Goal: Task Accomplishment & Management: Complete application form

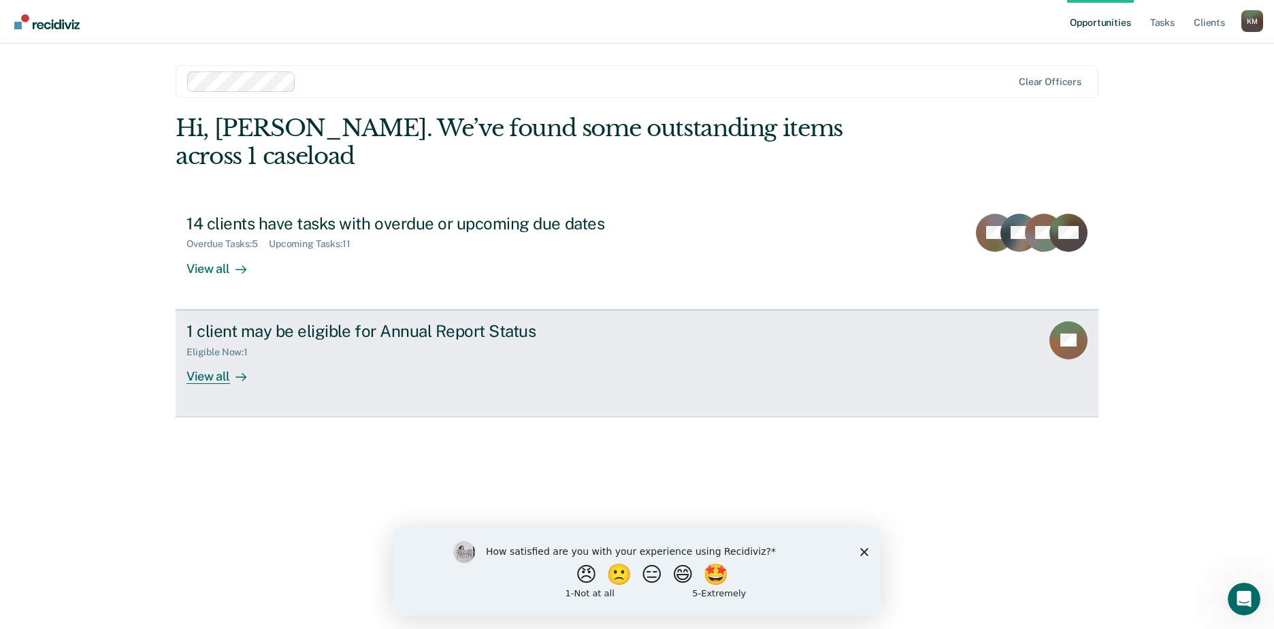
click at [204, 357] on div "View all" at bounding box center [225, 370] width 76 height 27
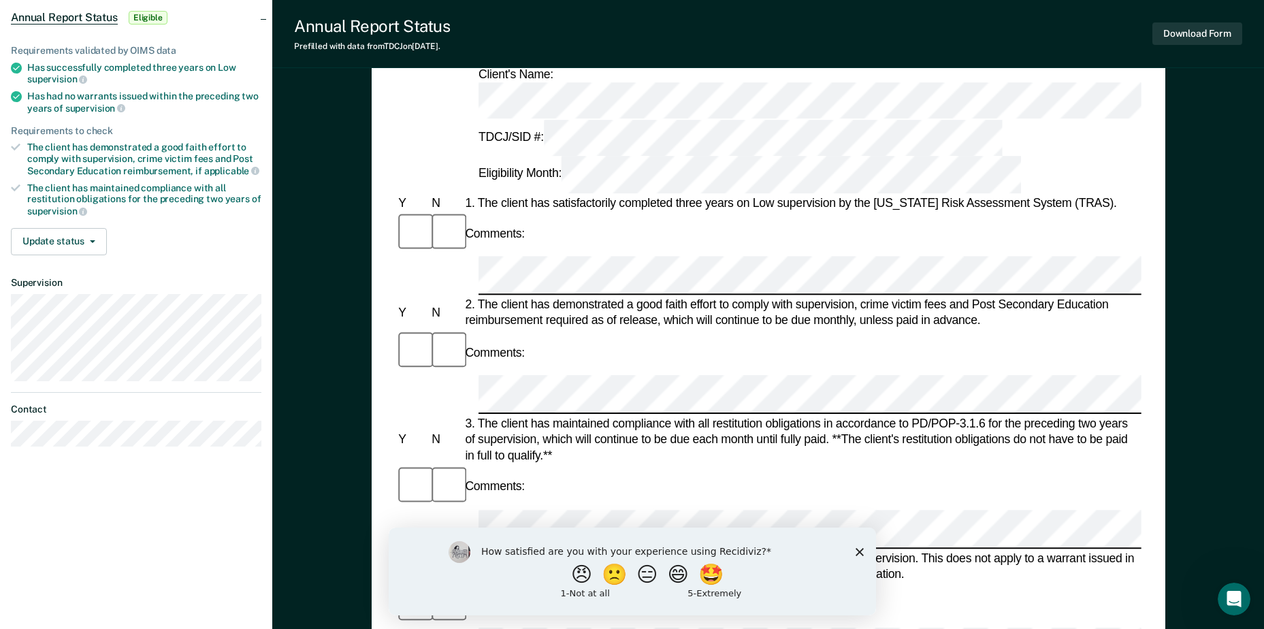
scroll to position [136, 0]
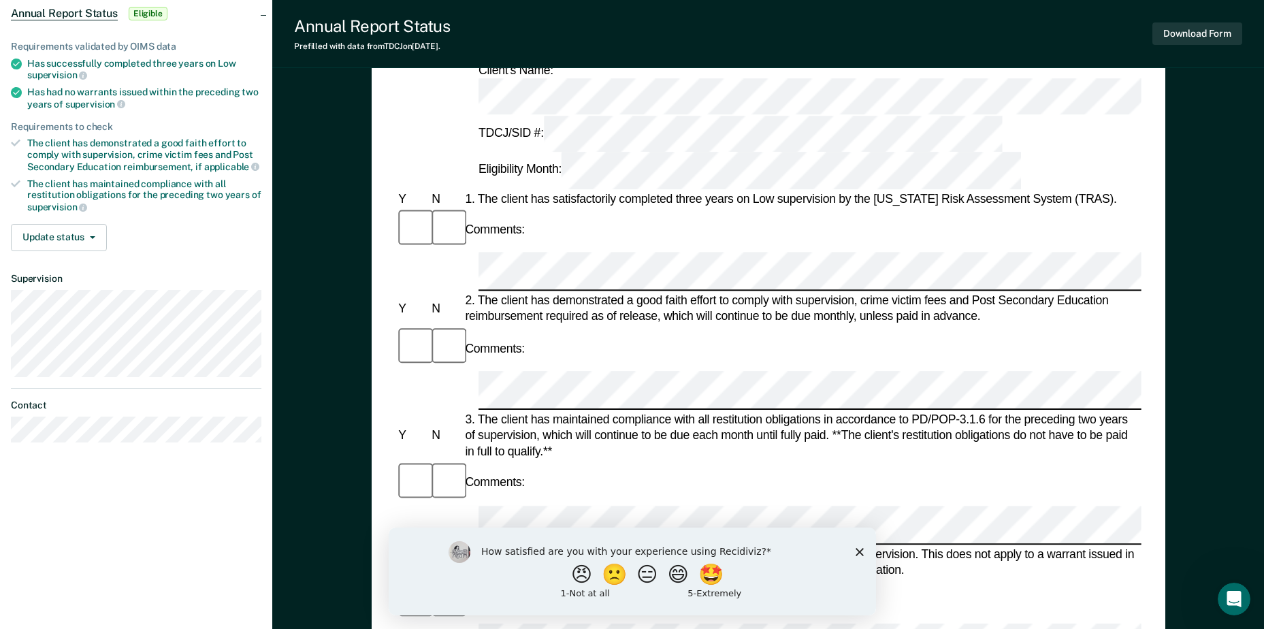
click at [860, 551] on icon "Close survey" at bounding box center [859, 551] width 8 height 8
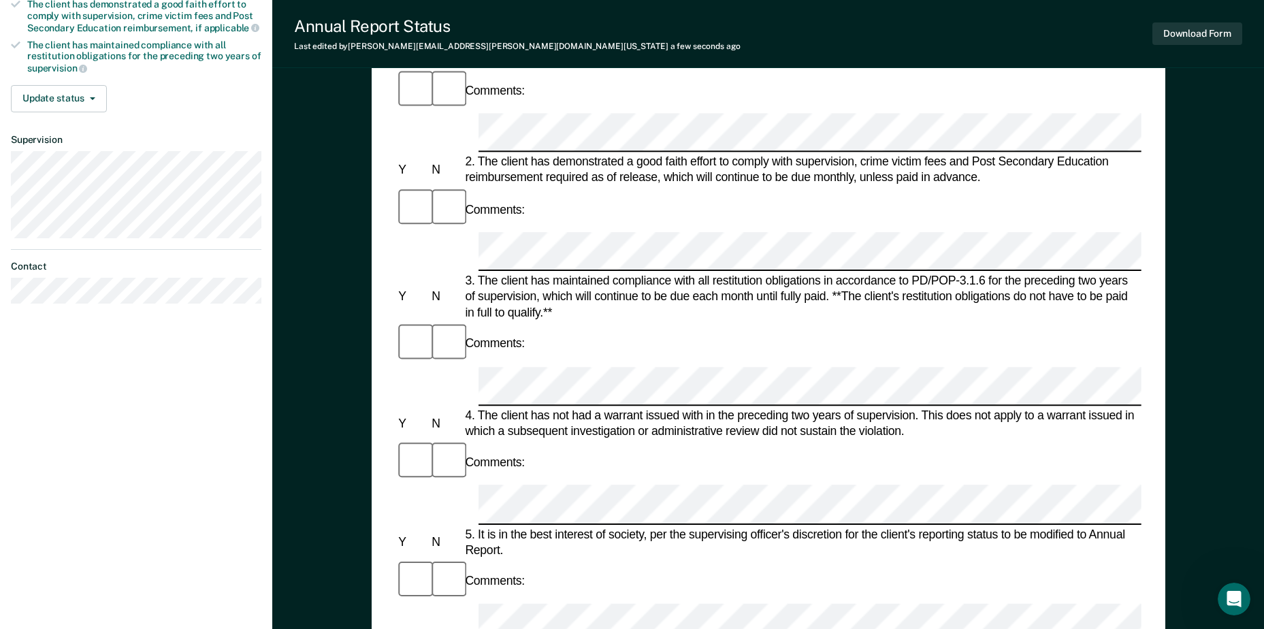
scroll to position [80, 0]
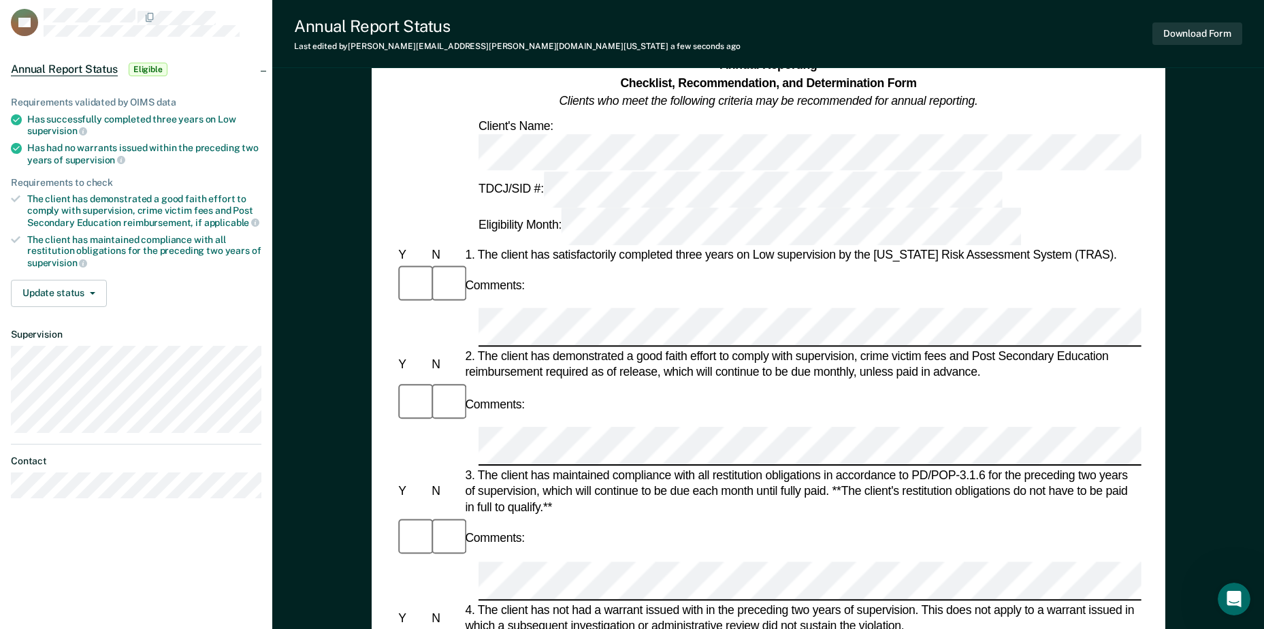
drag, startPoint x: 554, startPoint y: 157, endPoint x: 460, endPoint y: 140, distance: 95.5
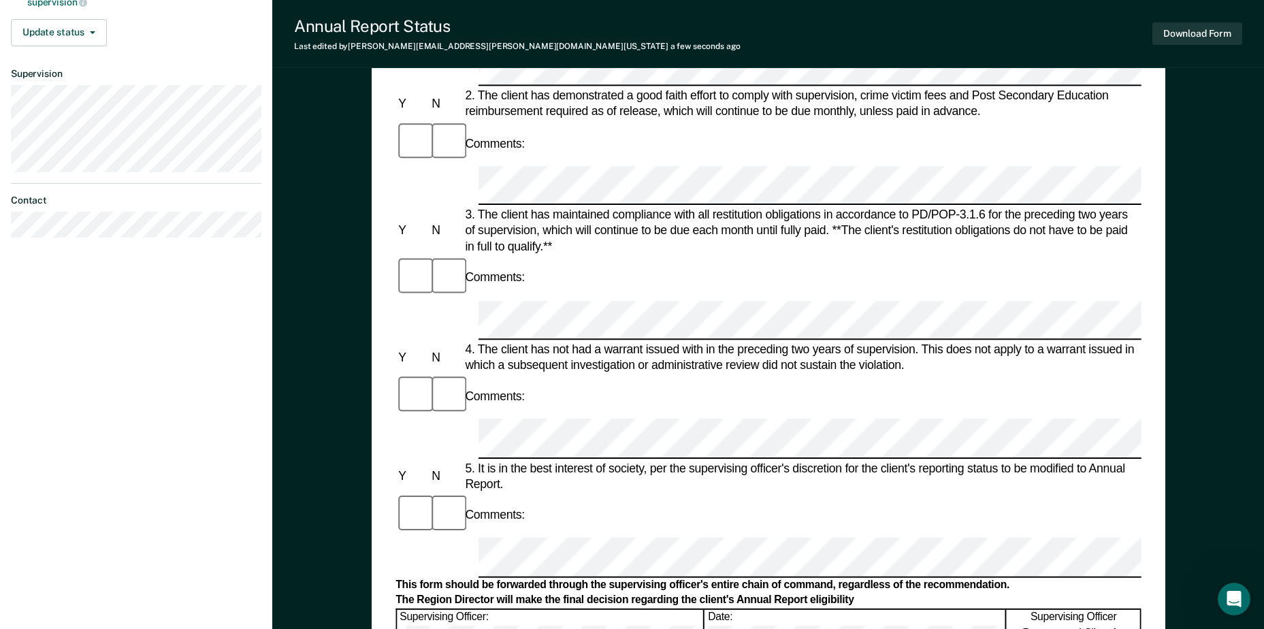
scroll to position [353, 0]
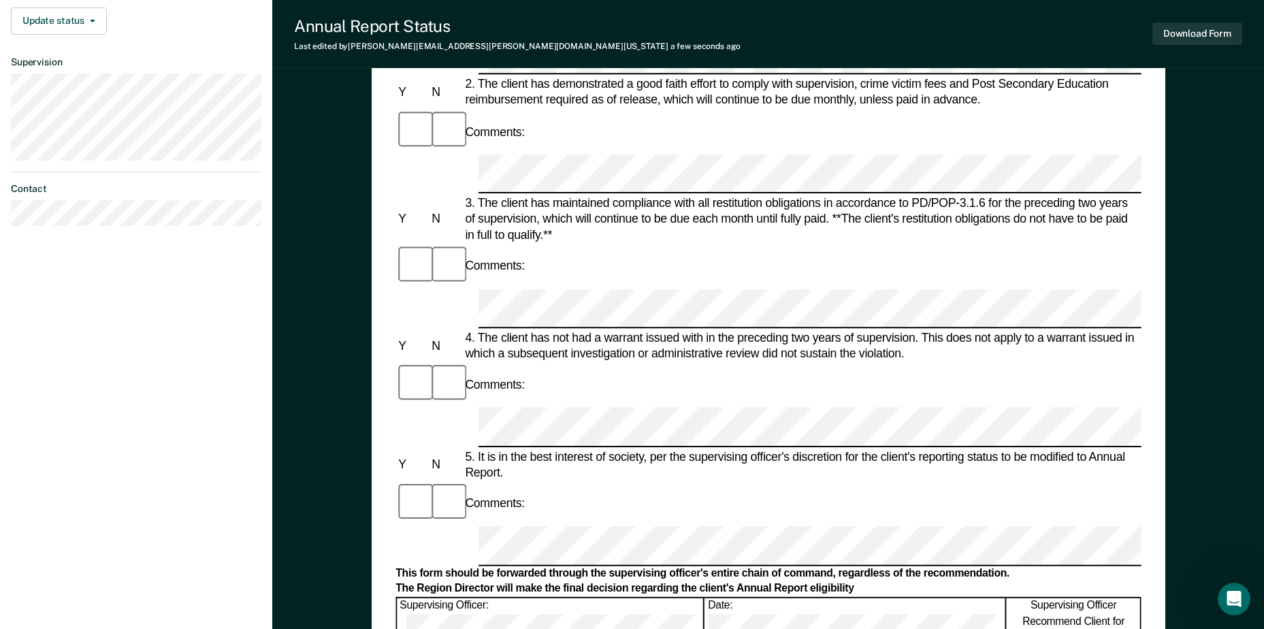
click at [555, 482] on div "Comments:" at bounding box center [768, 504] width 745 height 44
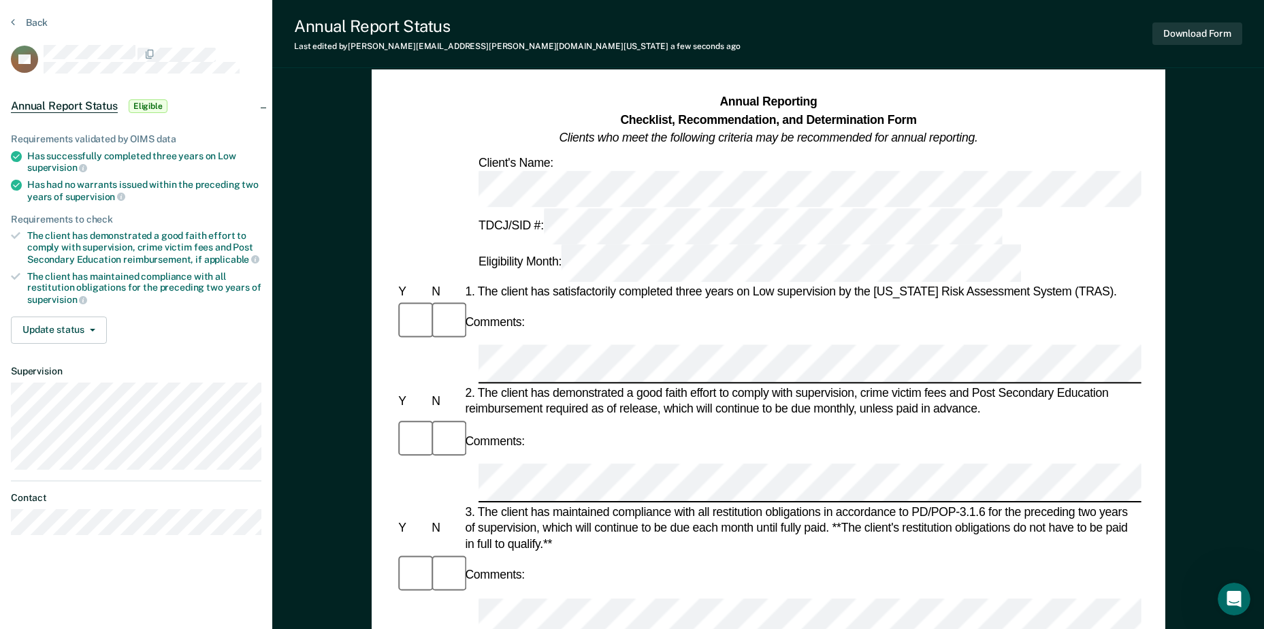
scroll to position [68, 0]
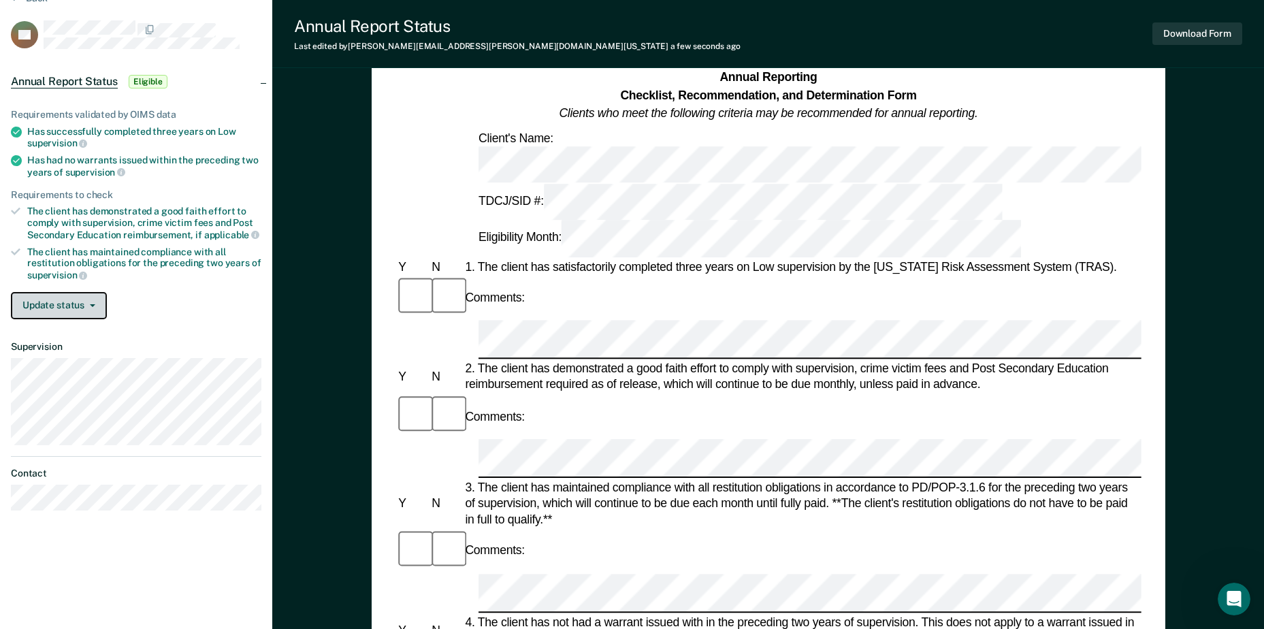
click at [74, 306] on button "Update status" at bounding box center [59, 305] width 96 height 27
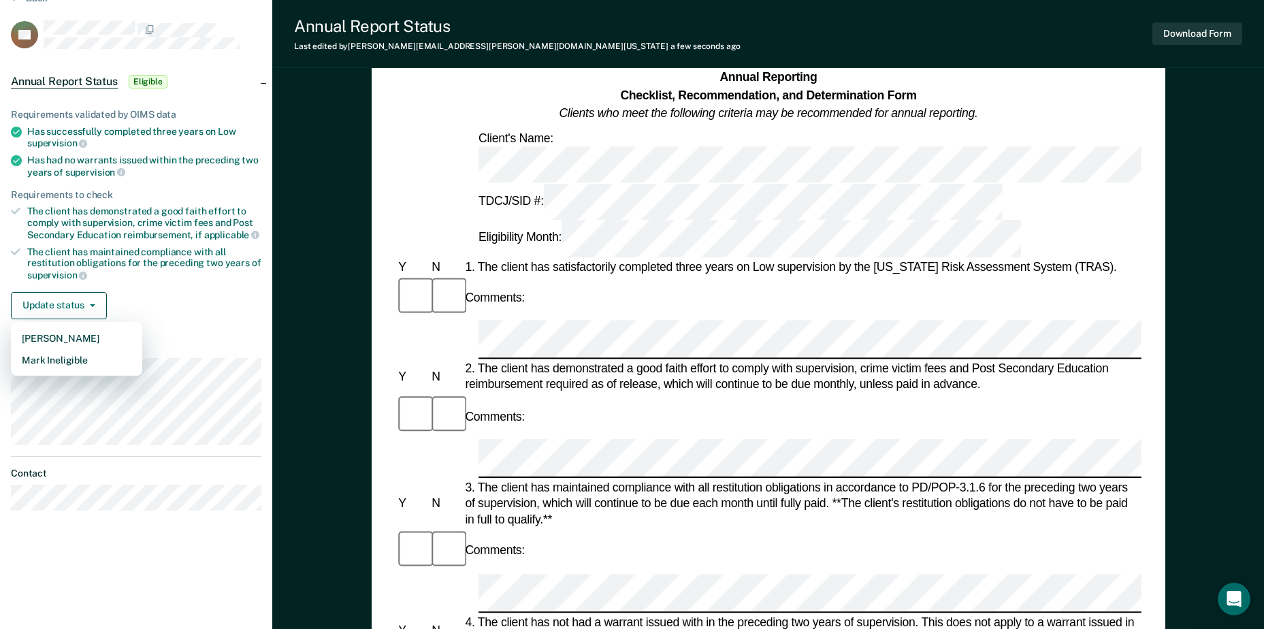
click at [141, 299] on div "Update status [PERSON_NAME] Mark Ineligible" at bounding box center [136, 305] width 251 height 27
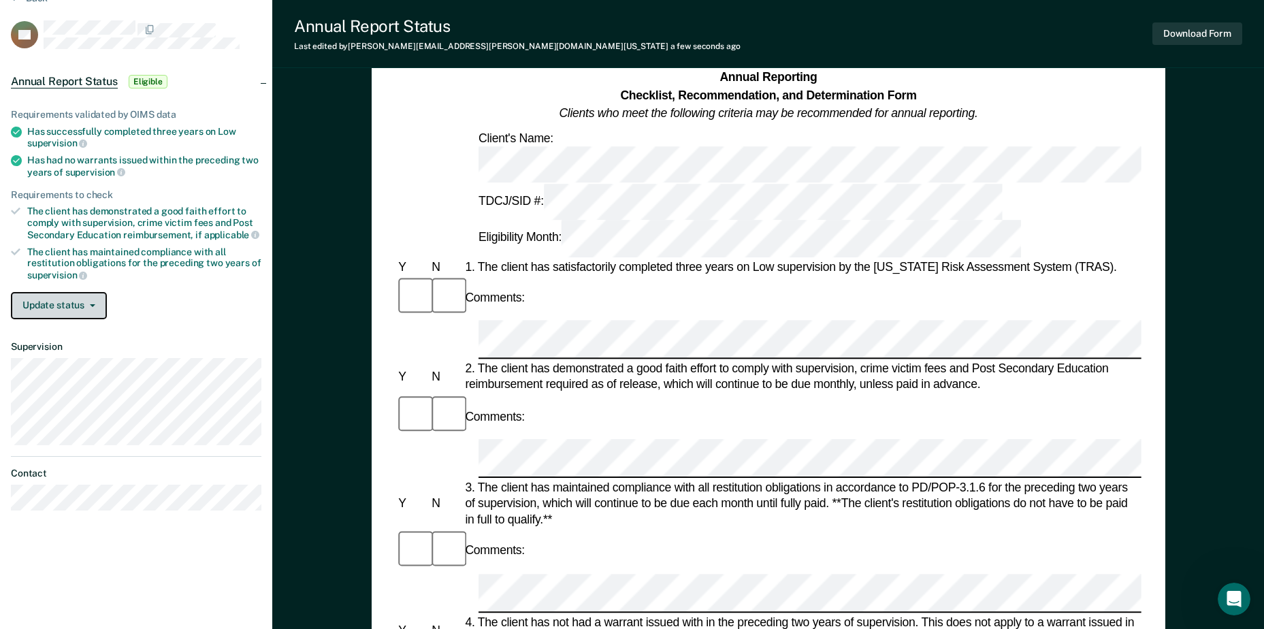
click at [92, 308] on button "Update status" at bounding box center [59, 305] width 96 height 27
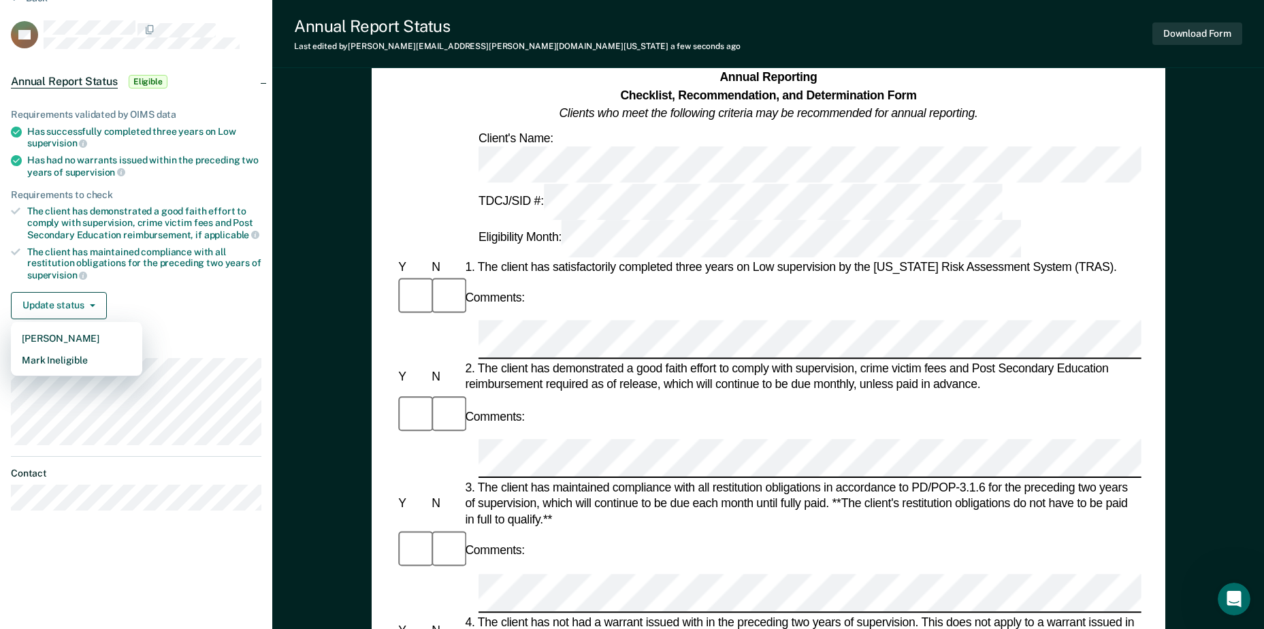
click at [180, 296] on div "Update status [PERSON_NAME] Mark Ineligible" at bounding box center [136, 305] width 251 height 27
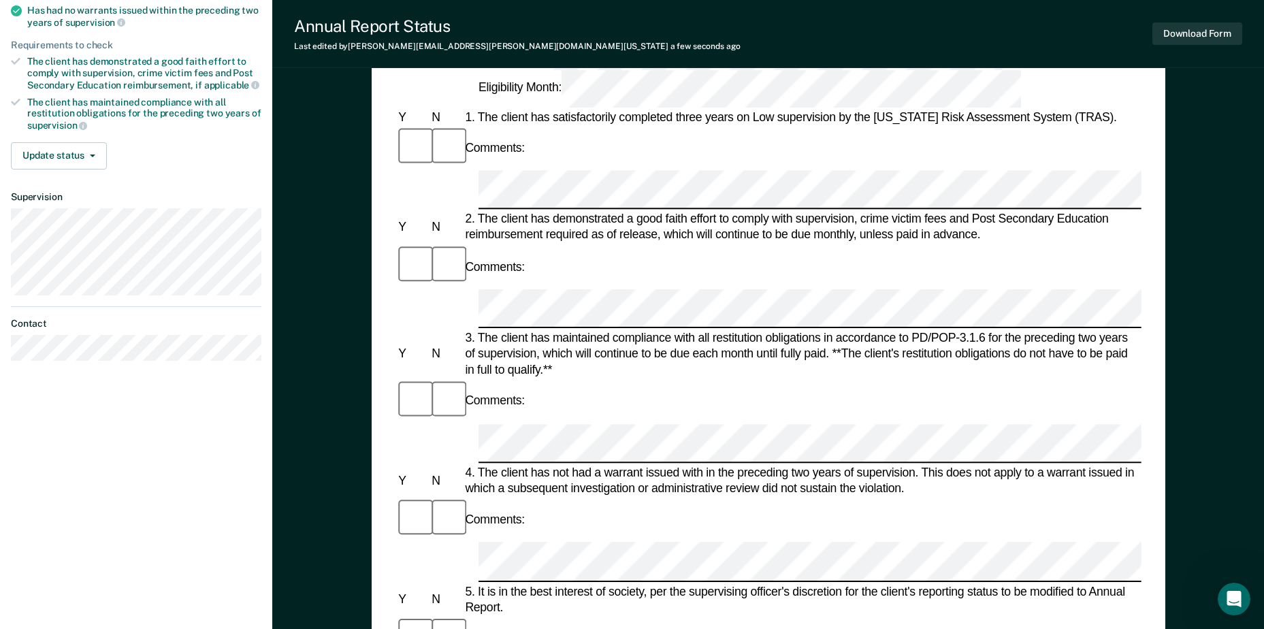
scroll to position [216, 0]
click at [1195, 31] on button "Download Form" at bounding box center [1198, 33] width 90 height 22
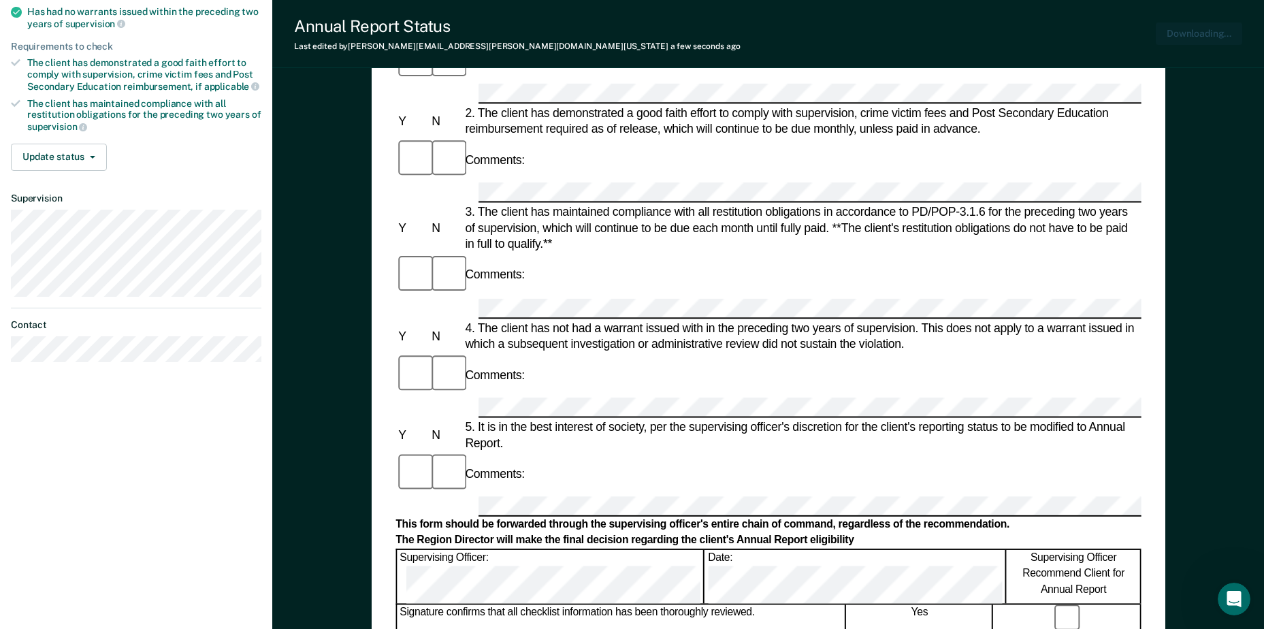
scroll to position [0, 0]
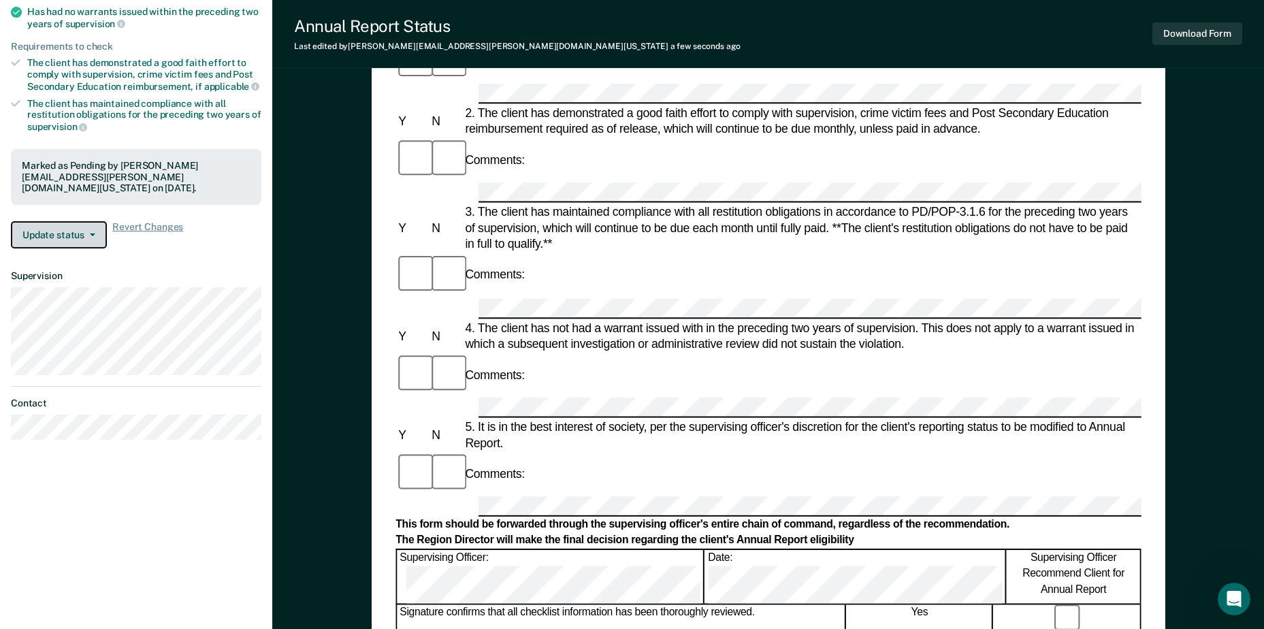
click at [92, 233] on icon "button" at bounding box center [92, 234] width 5 height 3
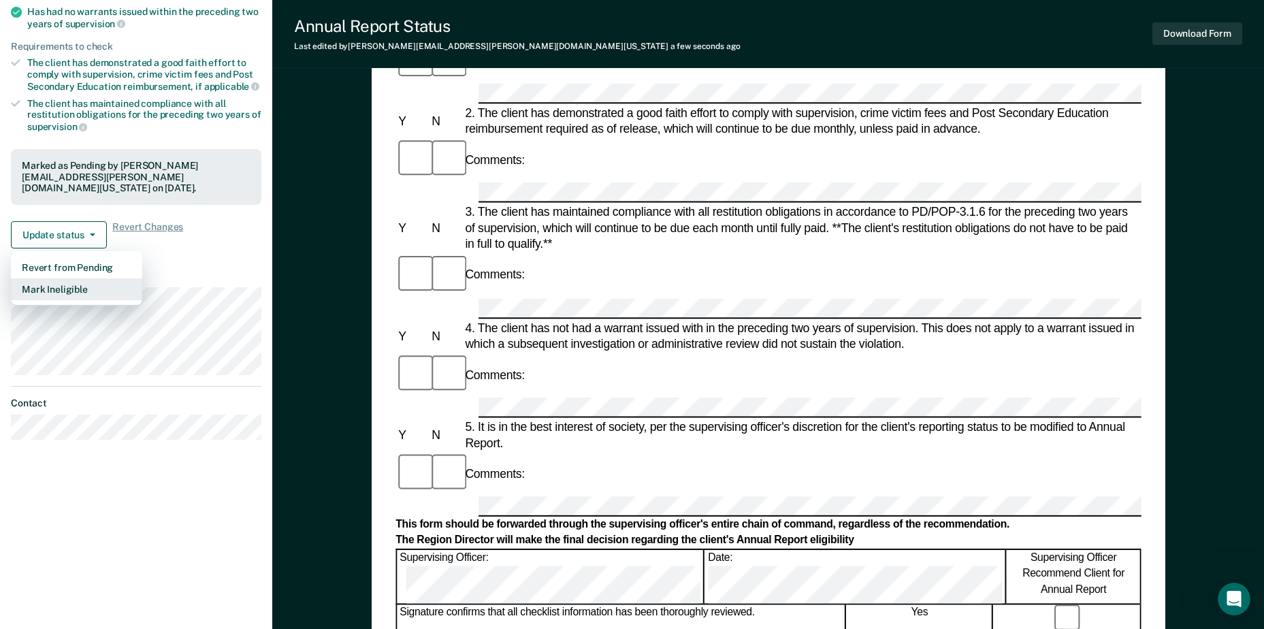
click at [96, 283] on button "Mark Ineligible" at bounding box center [76, 289] width 131 height 22
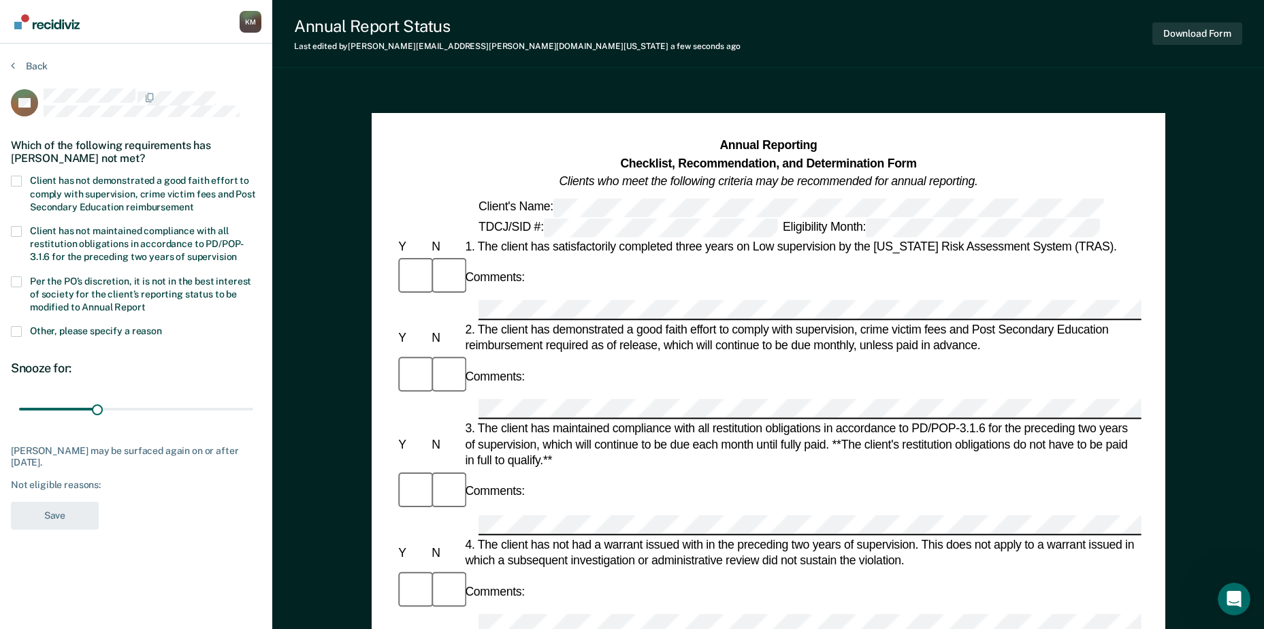
click at [20, 184] on span at bounding box center [16, 181] width 11 height 11
click at [193, 202] on input "Client has not demonstrated a good faith effort to comply with supervision, cri…" at bounding box center [193, 202] width 0 height 0
click at [16, 282] on span at bounding box center [16, 281] width 11 height 11
click at [146, 302] on input "Per the PO’s discretion, it is not in the best interest of society for the clie…" at bounding box center [146, 302] width 0 height 0
click at [12, 333] on span at bounding box center [16, 331] width 11 height 11
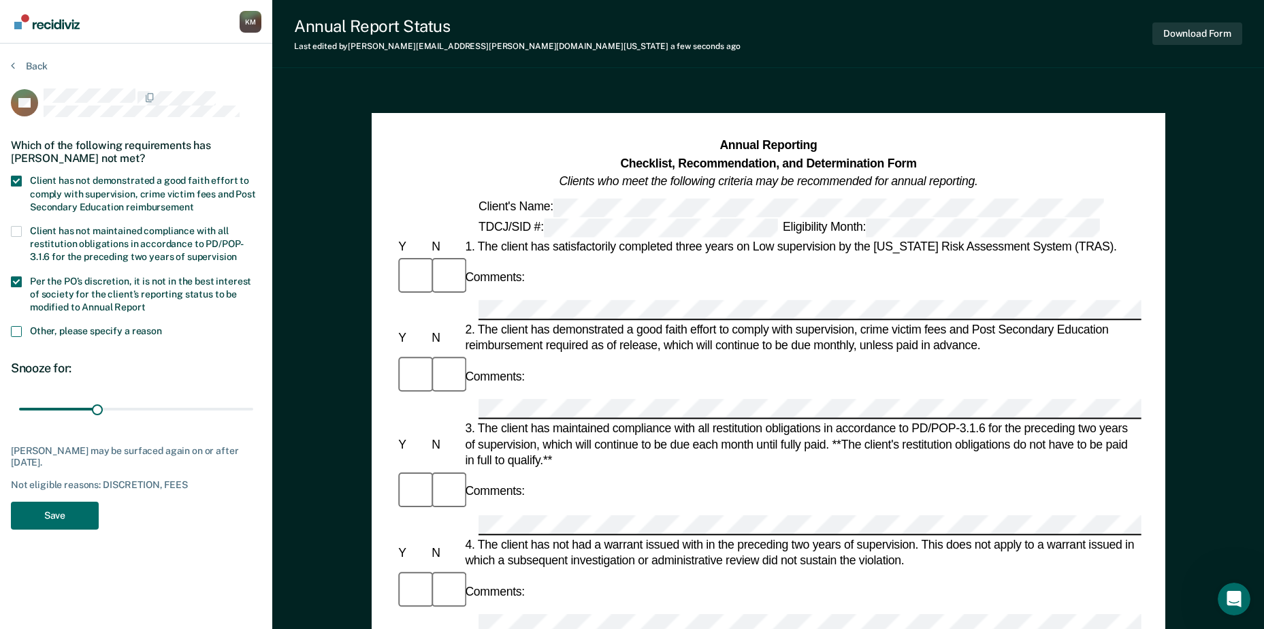
click at [162, 326] on input "Other, please specify a reason" at bounding box center [162, 326] width 0 height 0
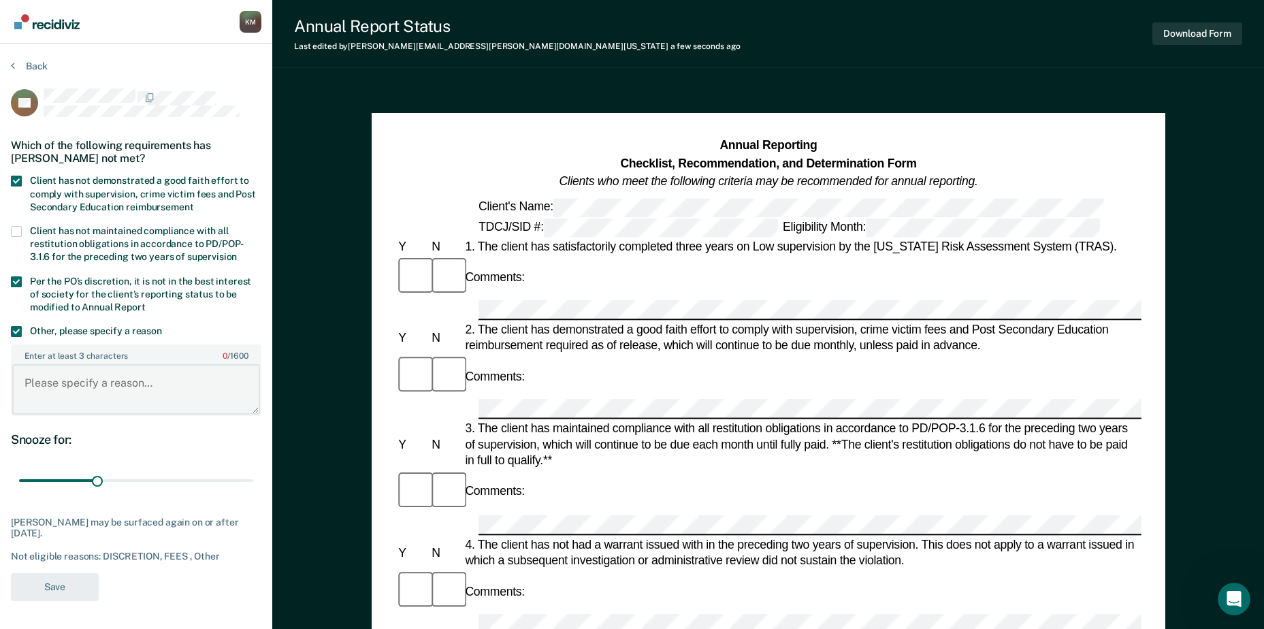
click at [35, 381] on textarea "Enter at least 3 characters 0 / 1600" at bounding box center [136, 389] width 248 height 50
drag, startPoint x: 234, startPoint y: 391, endPoint x: 220, endPoint y: 390, distance: 14.3
click at [220, 390] on icon "Turn off Grammarly on this website" at bounding box center [218, 388] width 10 height 10
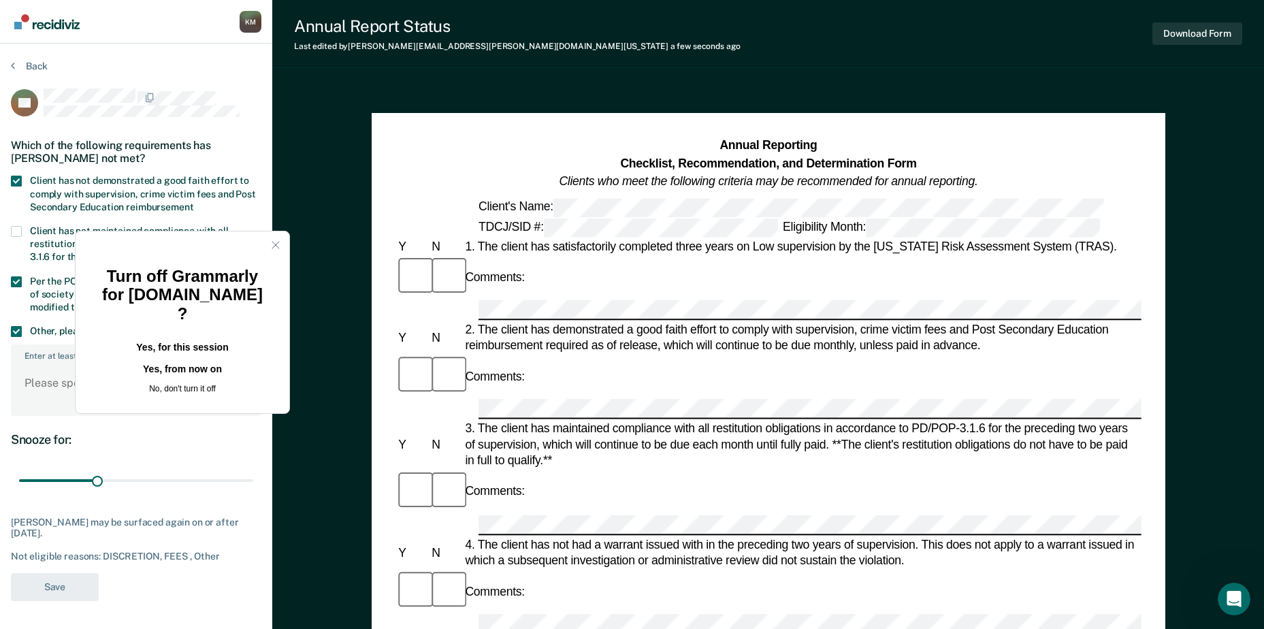
click at [180, 359] on button "Yes, from now on" at bounding box center [182, 370] width 170 height 22
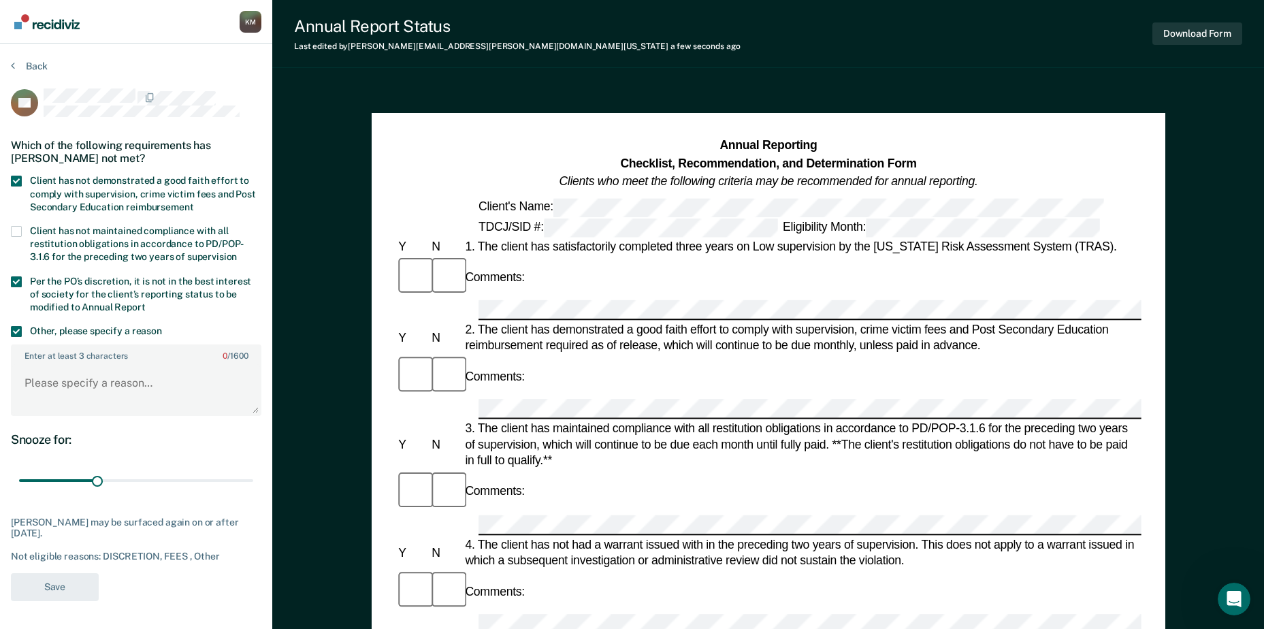
click at [98, 387] on textarea "Enter at least 3 characters 0 / 1600" at bounding box center [136, 389] width 248 height 50
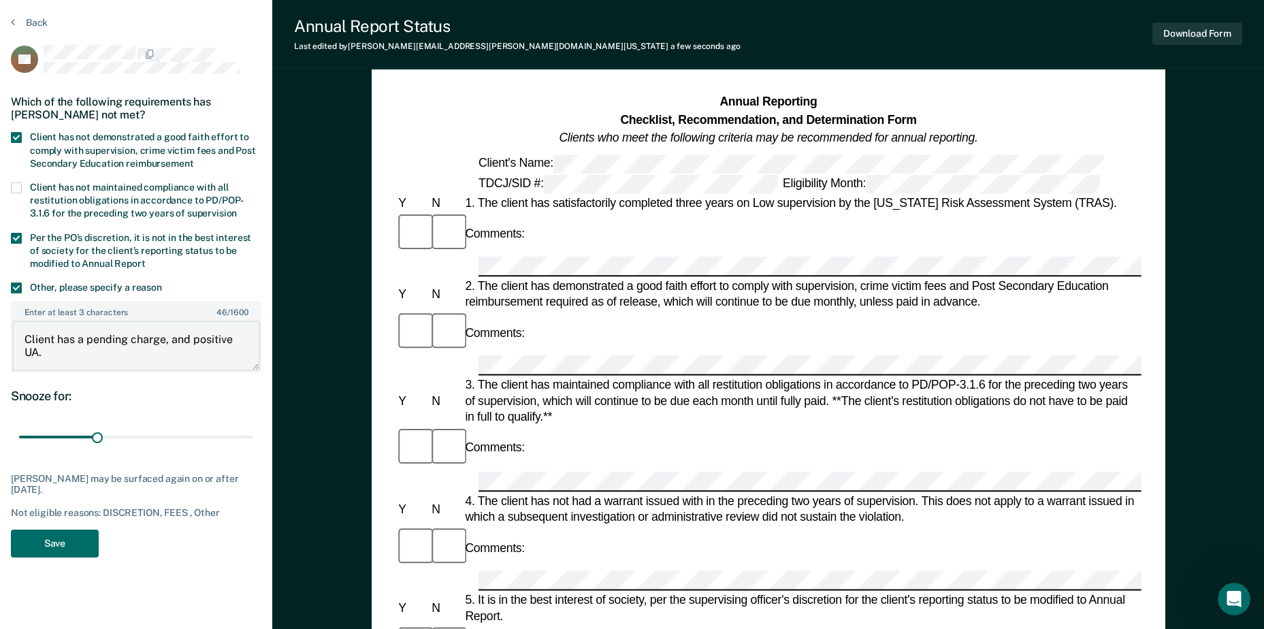
scroll to position [68, 0]
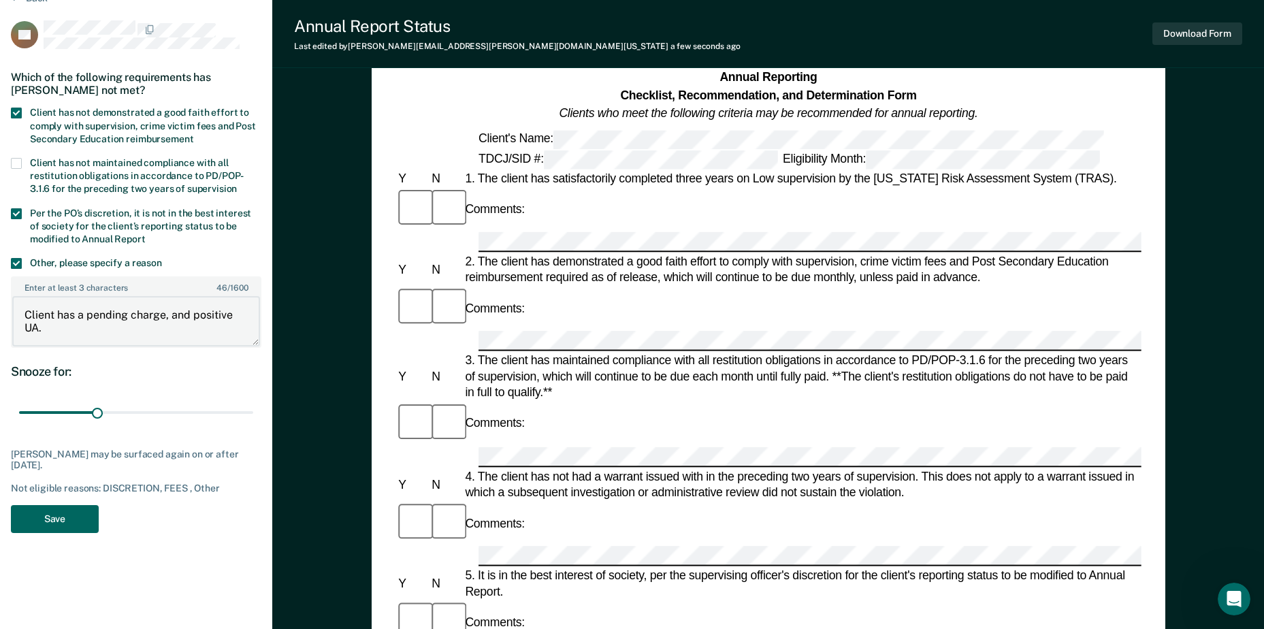
type textarea "Client has a pending charge, and positive UA."
click at [57, 519] on button "Save" at bounding box center [55, 519] width 88 height 28
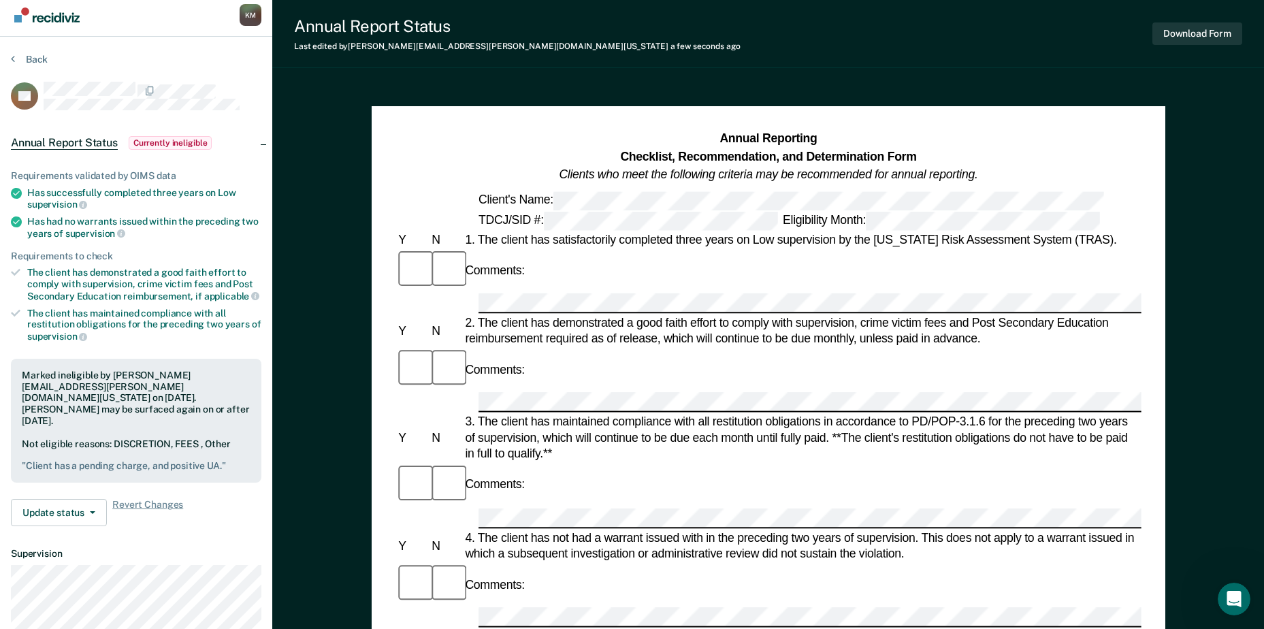
scroll to position [0, 0]
